Goal: Task Accomplishment & Management: Manage account settings

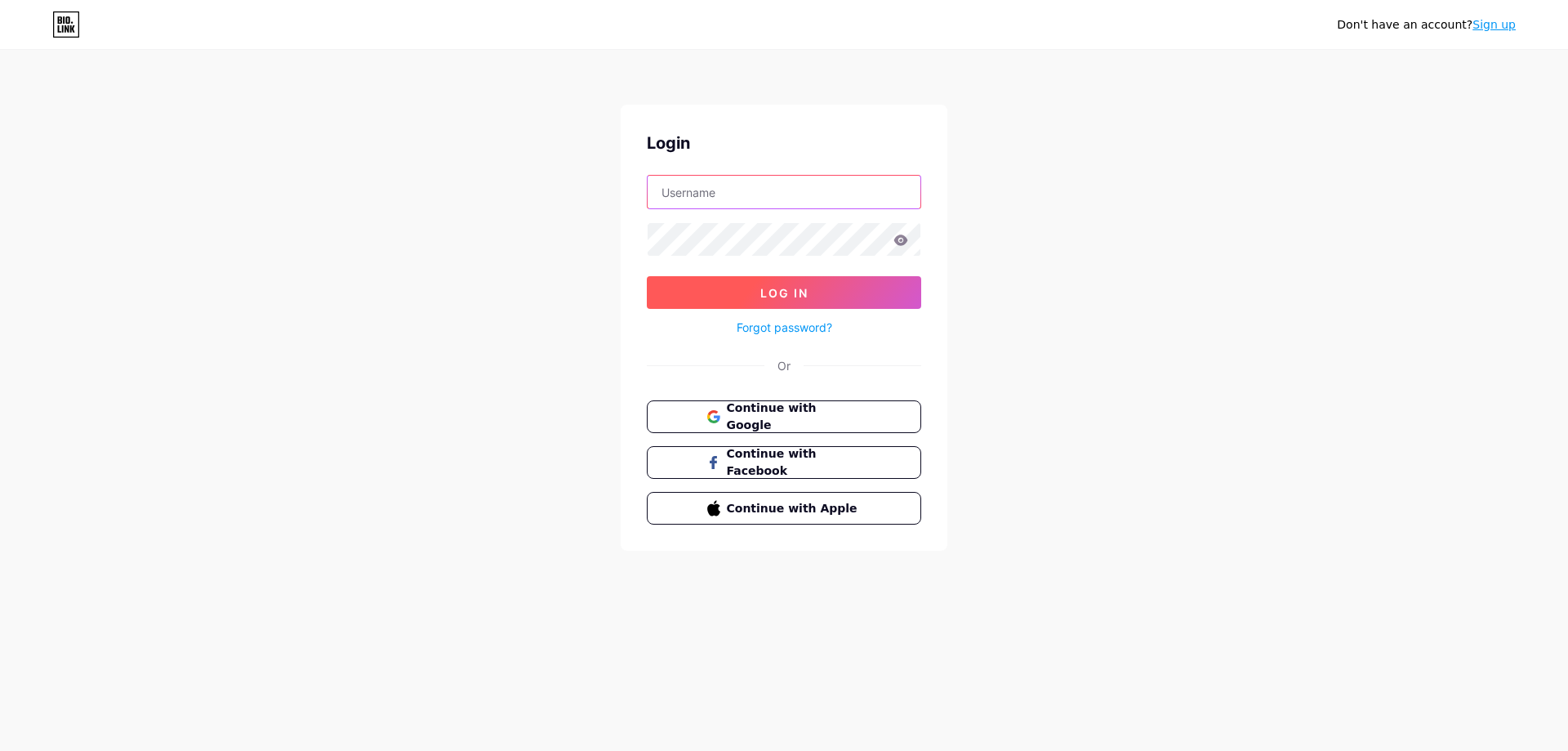
type input "[EMAIL_ADDRESS][DOMAIN_NAME]"
click at [822, 304] on button "Log In" at bounding box center [783, 292] width 274 height 33
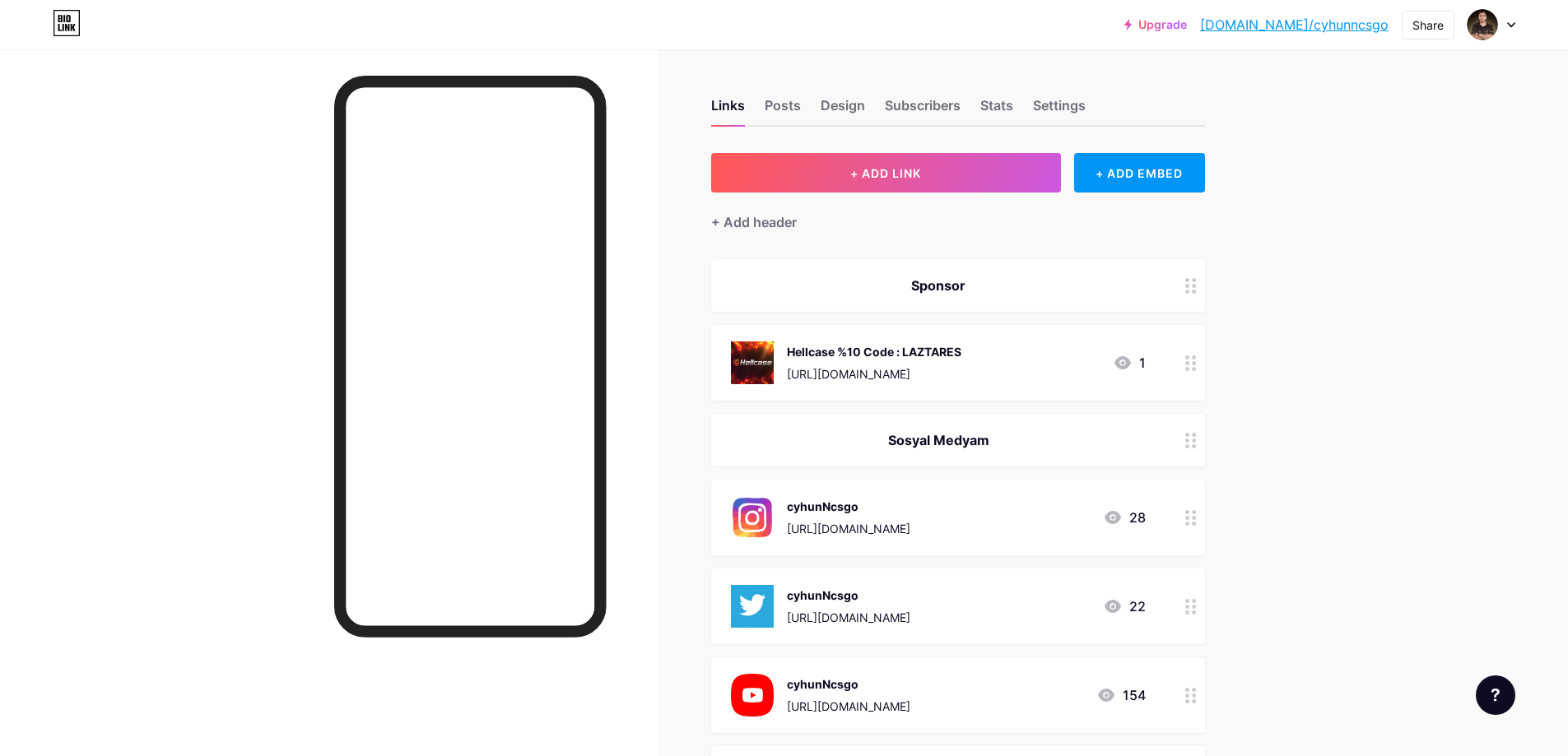
click at [1128, 363] on icon at bounding box center [1122, 362] width 17 height 13
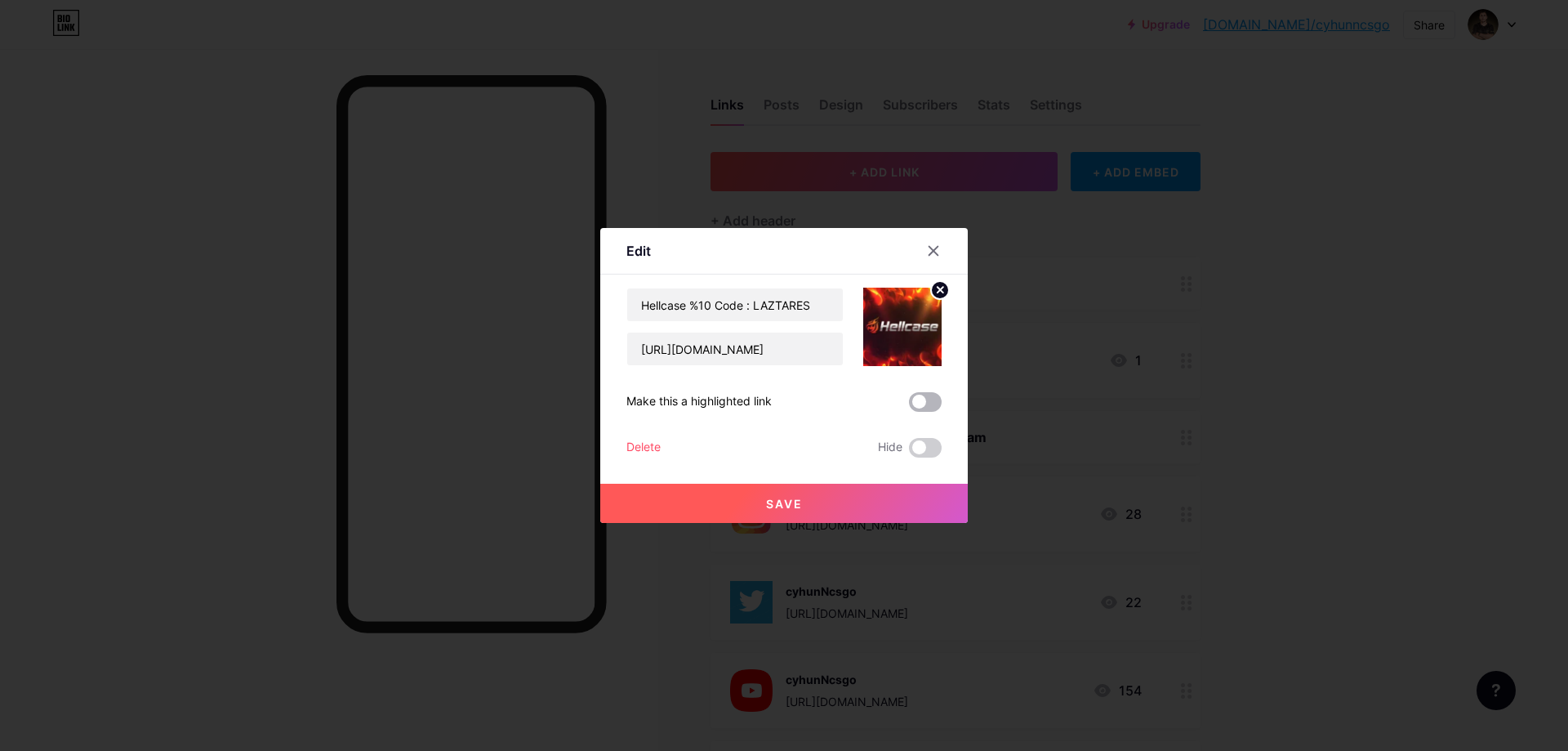
click at [929, 404] on span at bounding box center [925, 402] width 33 height 19
click at [909, 406] on input "checkbox" at bounding box center [909, 406] width 0 height 0
click at [929, 404] on span at bounding box center [925, 402] width 33 height 19
click at [909, 406] on input "checkbox" at bounding box center [909, 406] width 0 height 0
click at [920, 457] on span at bounding box center [925, 448] width 33 height 19
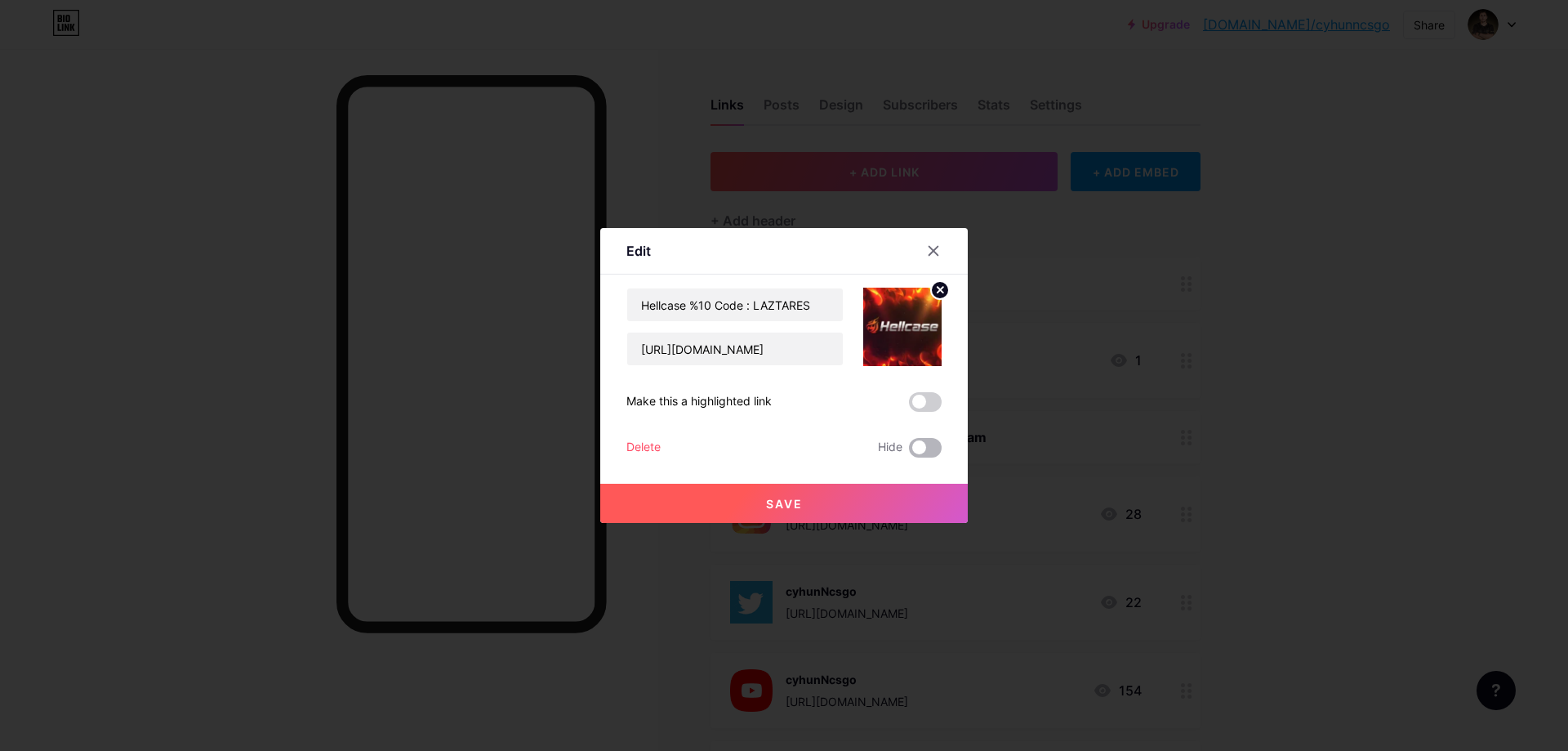
click at [909, 452] on input "checkbox" at bounding box center [909, 452] width 0 height 0
click at [878, 488] on button "Save" at bounding box center [783, 503] width 367 height 39
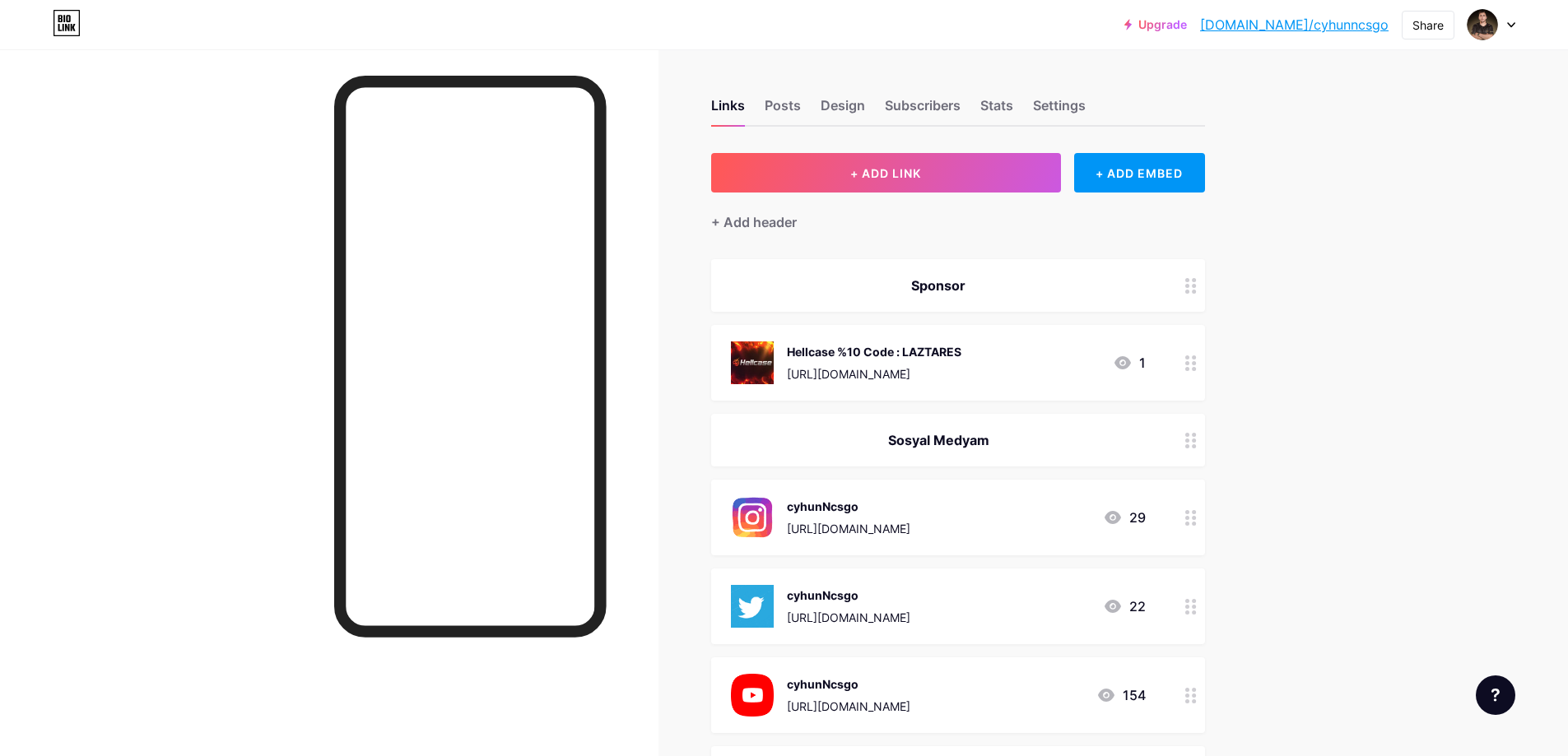
click at [1191, 287] on icon at bounding box center [1191, 286] width 12 height 16
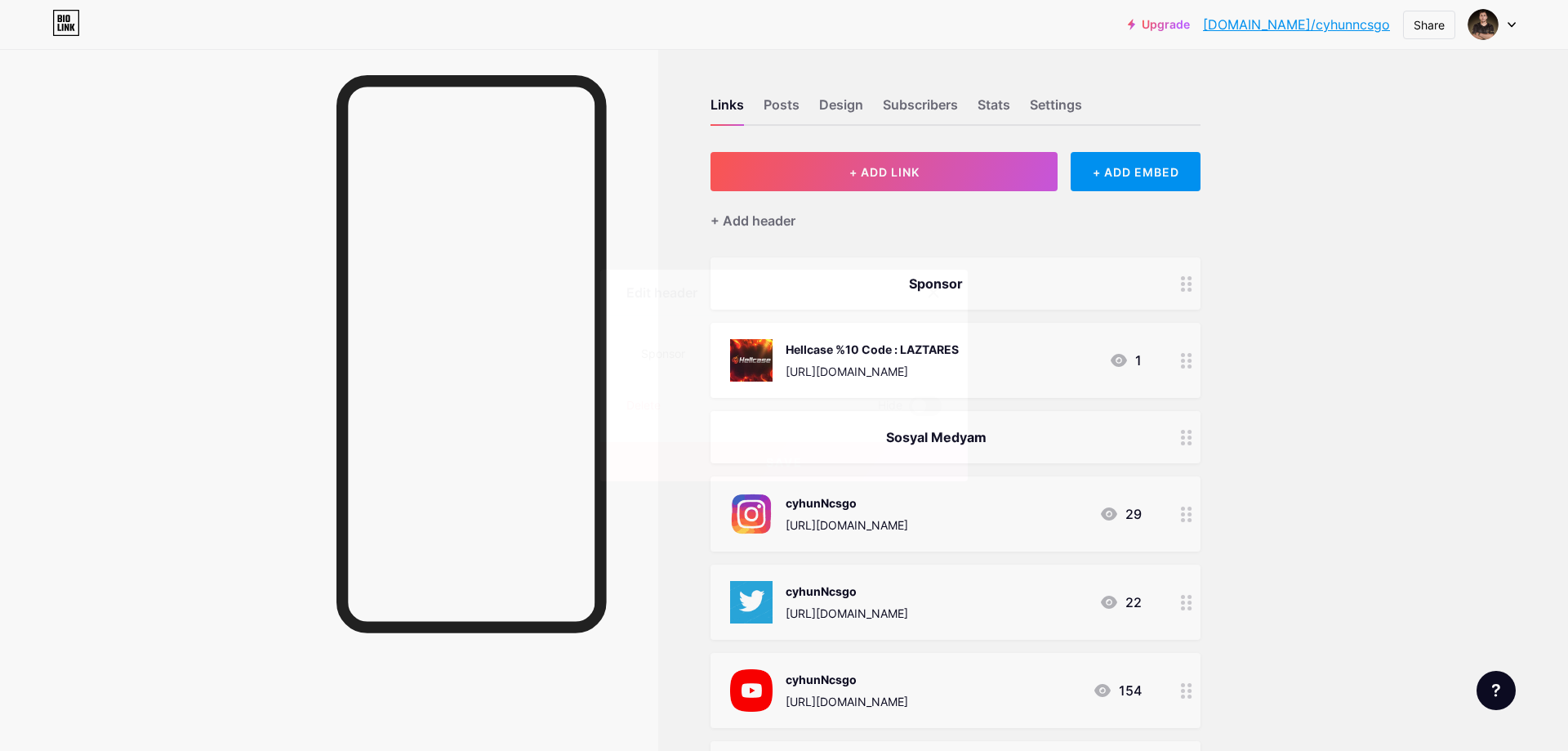
click at [921, 407] on span at bounding box center [925, 406] width 33 height 19
click at [909, 410] on input "checkbox" at bounding box center [909, 410] width 0 height 0
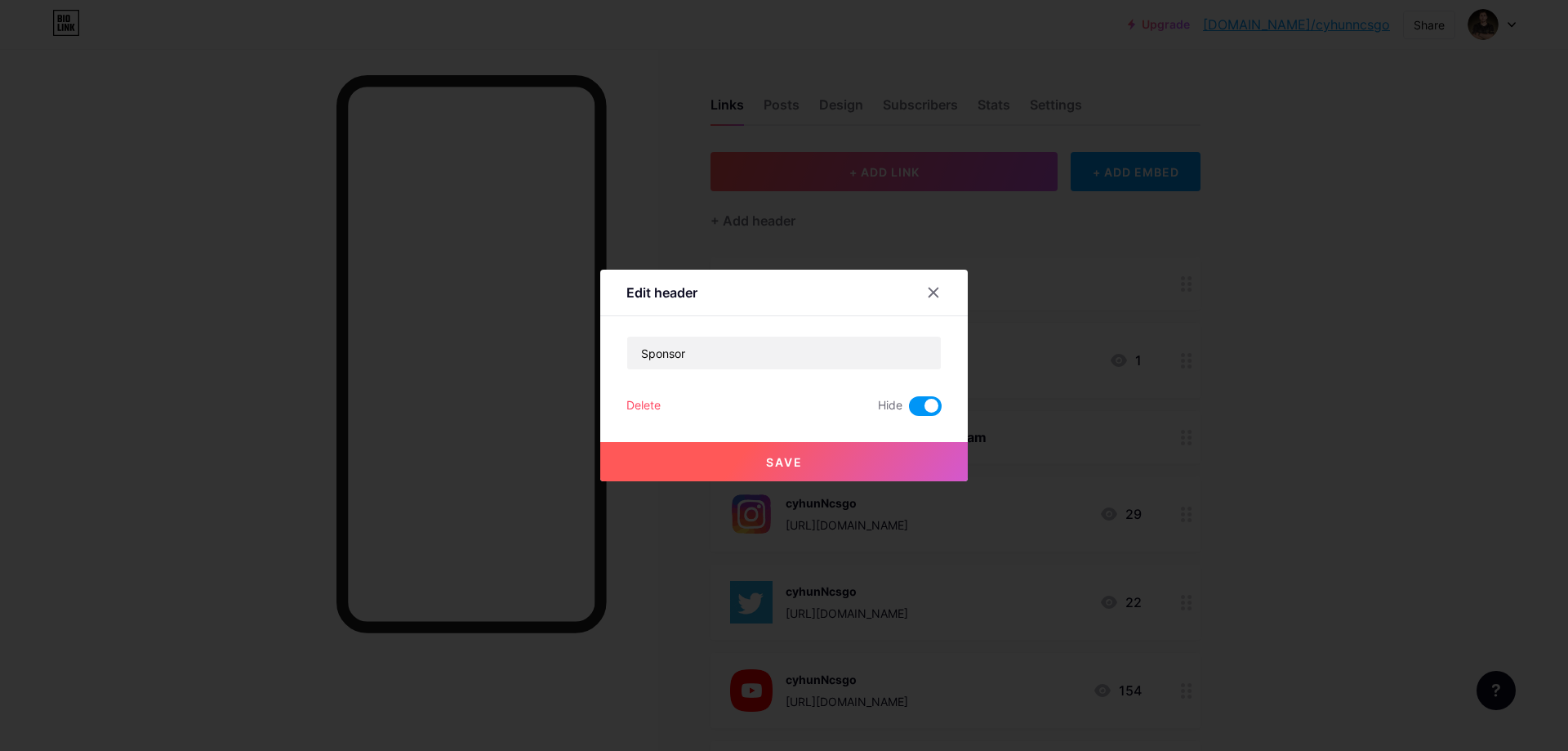
click at [877, 443] on button "Save" at bounding box center [783, 462] width 367 height 39
